Goal: Navigation & Orientation: Locate item on page

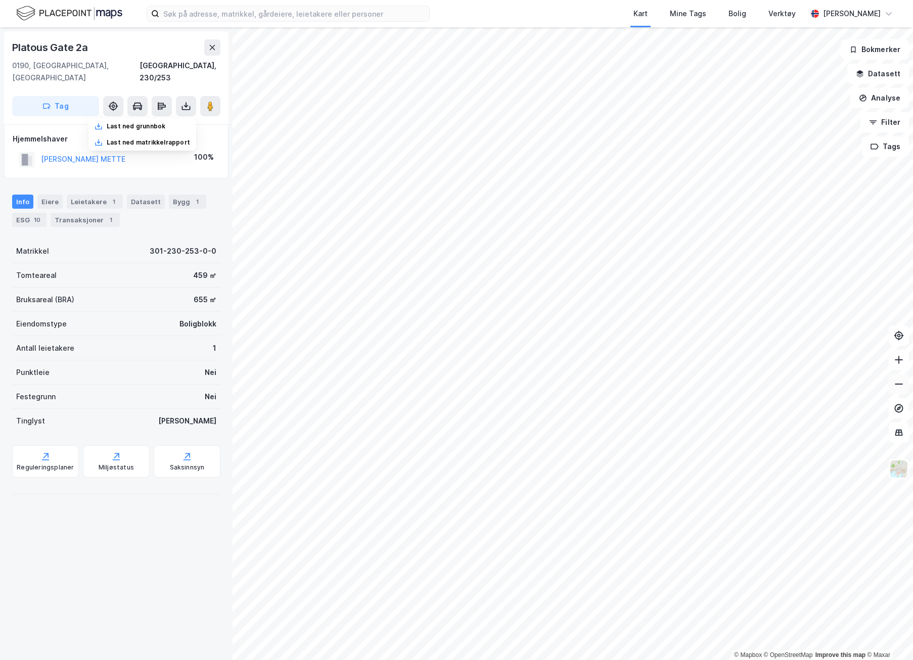
click at [898, 382] on icon at bounding box center [898, 384] width 10 height 10
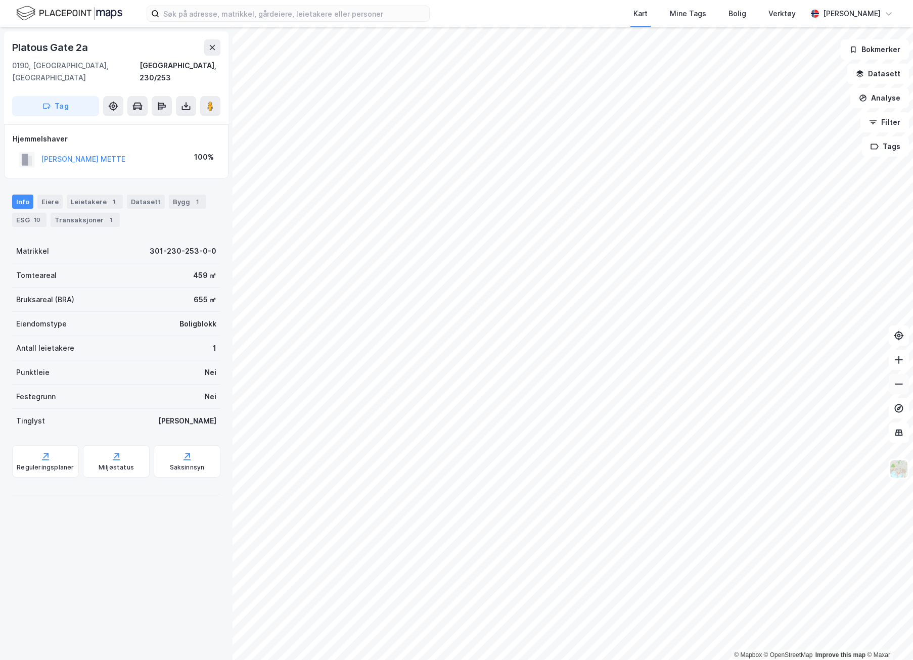
click at [898, 382] on icon at bounding box center [898, 384] width 10 height 10
click at [908, 359] on button at bounding box center [898, 360] width 20 height 20
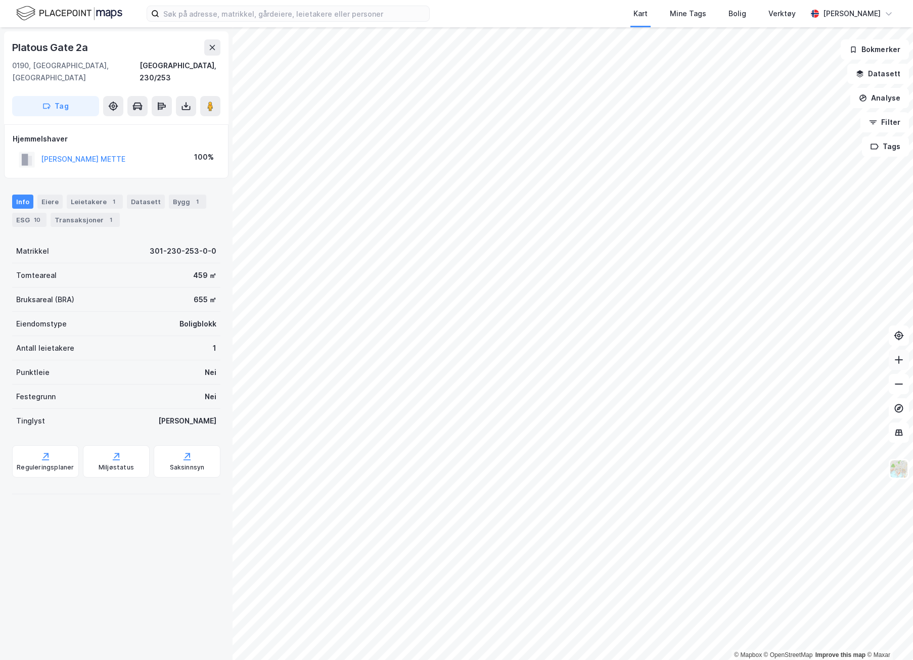
click at [908, 359] on button at bounding box center [898, 360] width 20 height 20
